Goal: Task Accomplishment & Management: Use online tool/utility

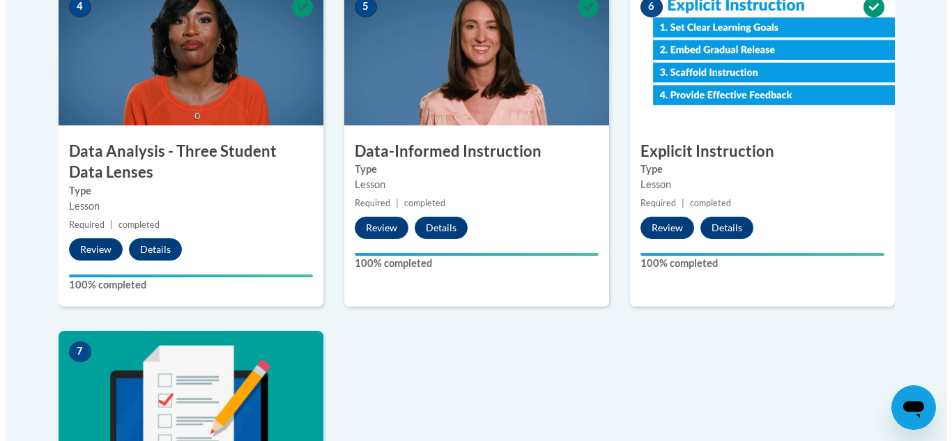
scroll to position [847, 0]
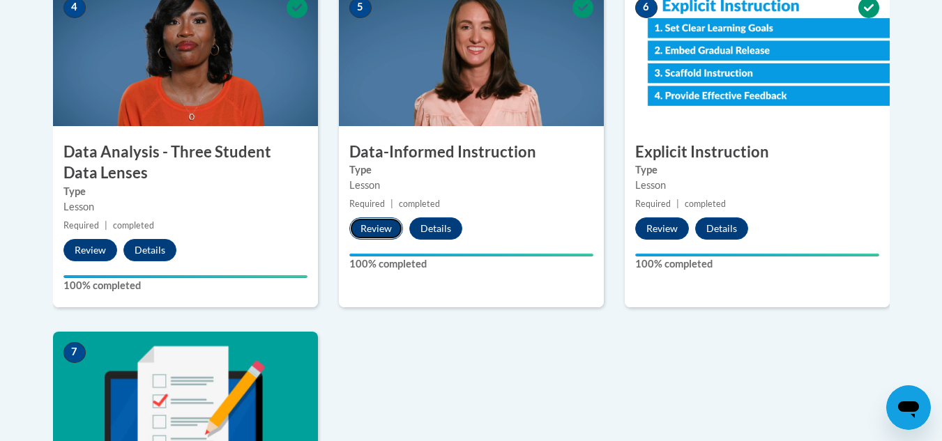
click at [383, 231] on button "Review" at bounding box center [376, 228] width 54 height 22
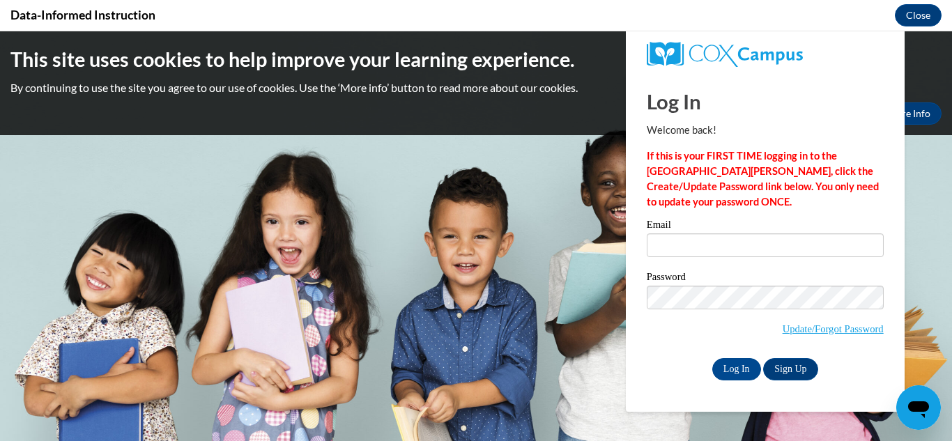
scroll to position [0, 0]
type input "[PERSON_NAME][EMAIL_ADDRESS][PERSON_NAME][DOMAIN_NAME]"
click at [724, 370] on input "Log In" at bounding box center [736, 369] width 49 height 22
